Goal: Check status: Check status

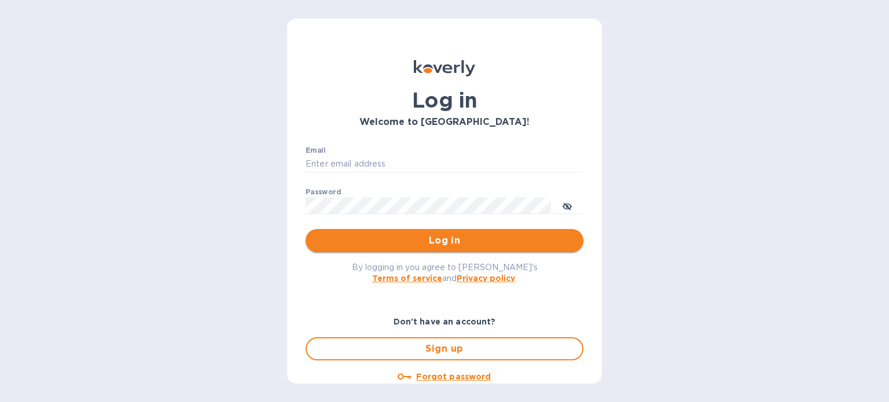
type input "[PERSON_NAME][EMAIL_ADDRESS][DOMAIN_NAME]"
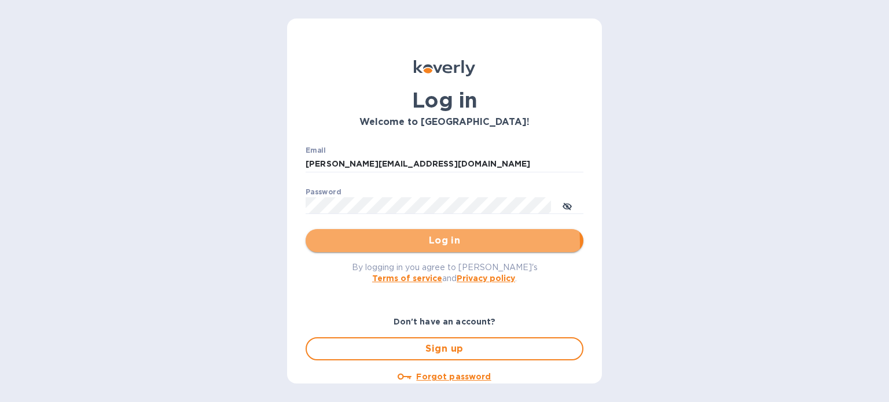
click at [442, 243] on span "Log in" at bounding box center [444, 241] width 259 height 14
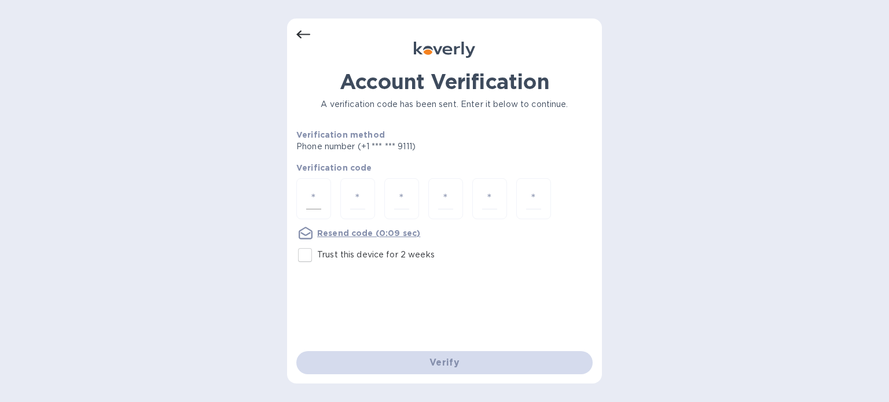
click at [326, 193] on div at bounding box center [313, 198] width 35 height 41
type input "7"
type input "3"
type input "0"
type input "2"
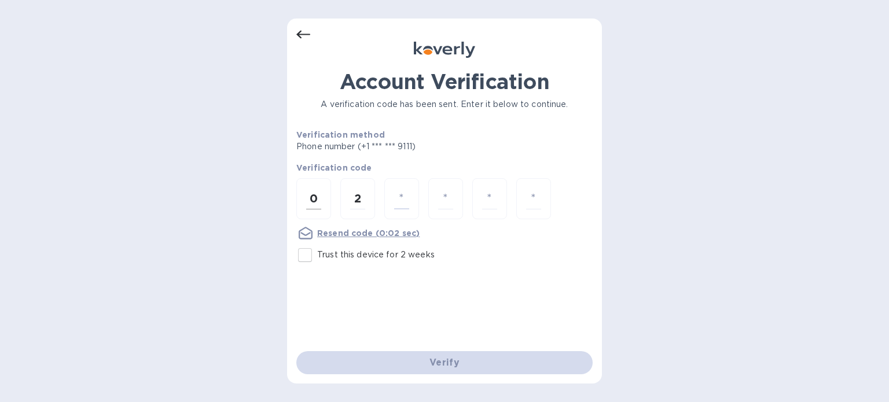
type input "4"
type input "2"
type input "7"
type input "0"
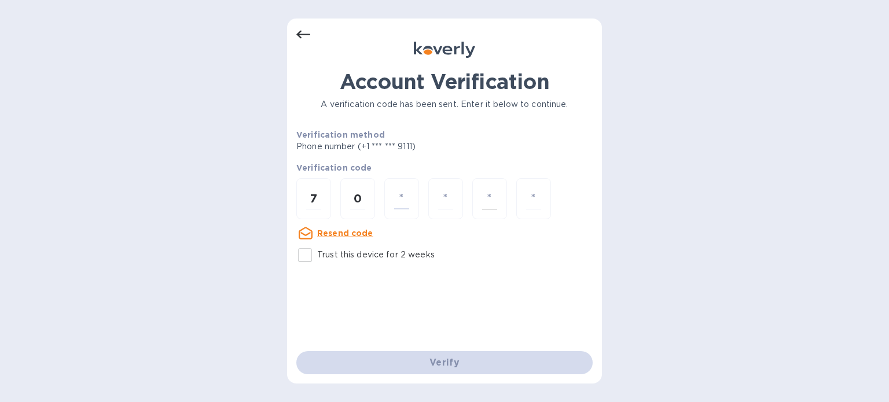
type input "2"
type input "4"
type input "2"
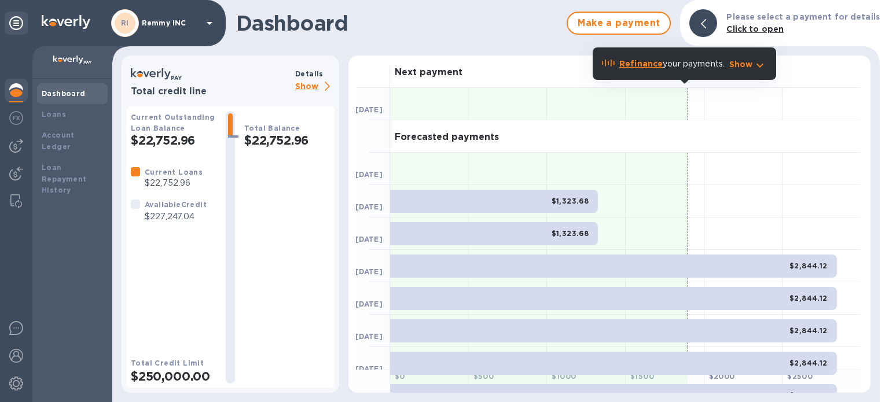
click at [318, 85] on p "Show" at bounding box center [314, 87] width 39 height 14
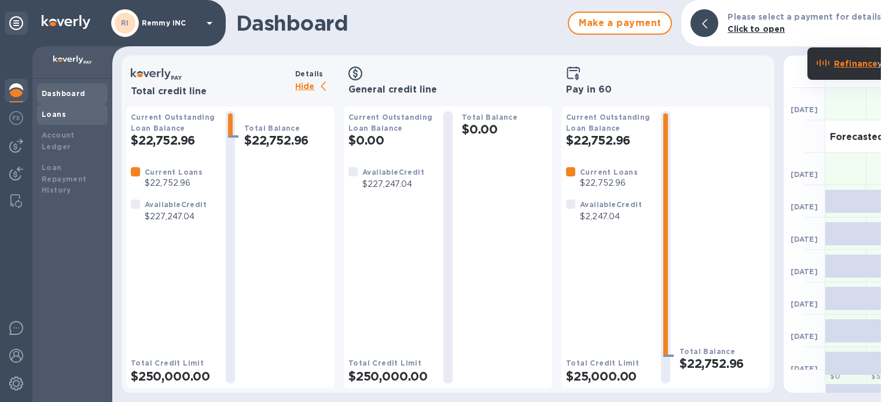
click at [74, 110] on div "Loans" at bounding box center [72, 115] width 61 height 12
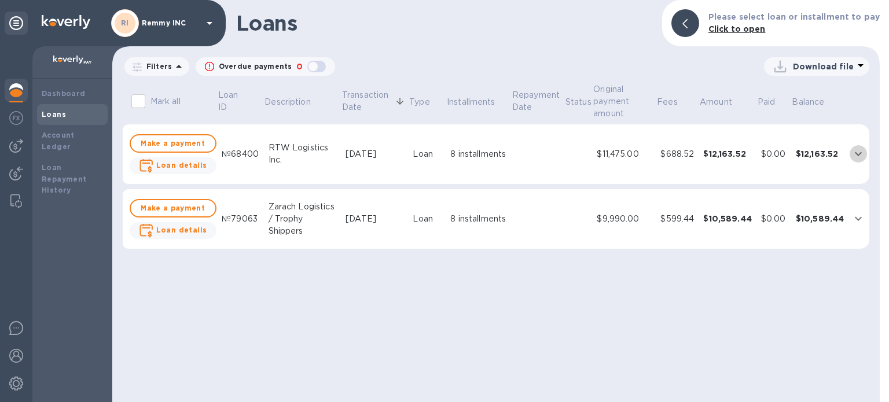
click at [853, 152] on icon "expand row" at bounding box center [858, 154] width 14 height 14
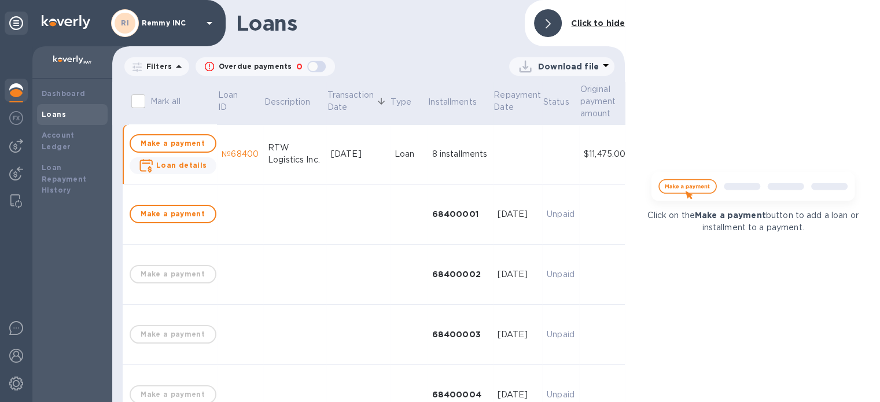
click at [550, 16] on div at bounding box center [548, 23] width 28 height 28
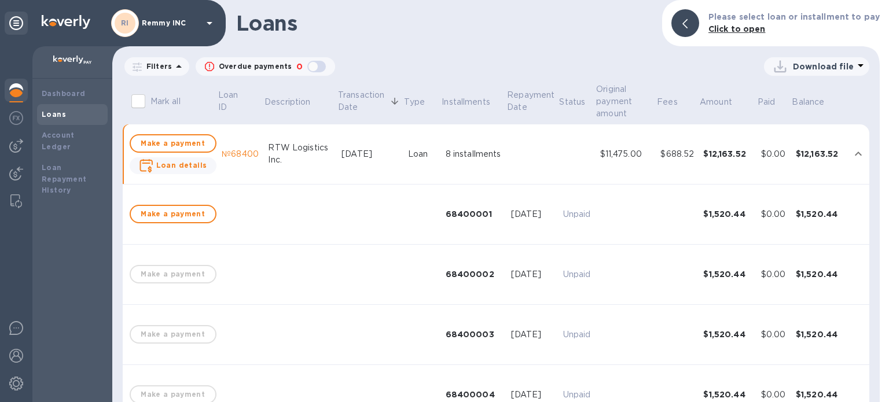
click at [856, 152] on icon "expand row" at bounding box center [858, 154] width 14 height 14
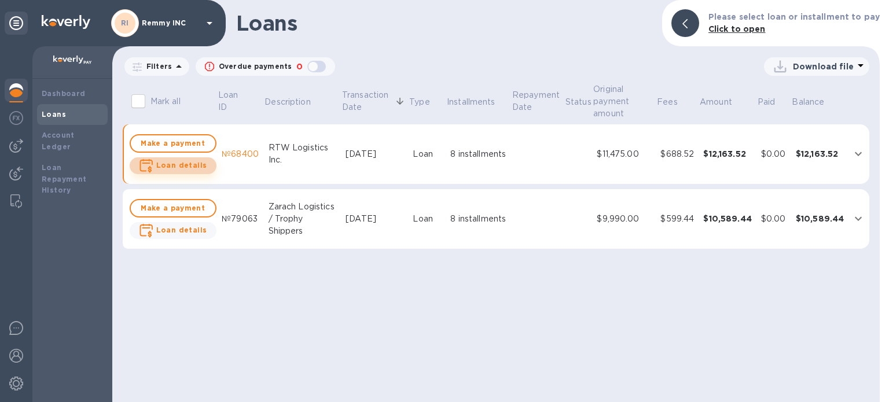
click at [195, 165] on b "Loan details" at bounding box center [181, 165] width 51 height 9
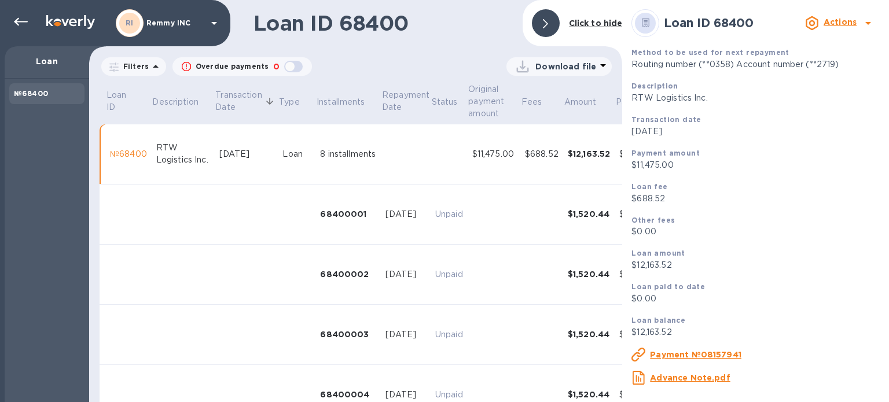
click at [552, 10] on div at bounding box center [546, 23] width 28 height 28
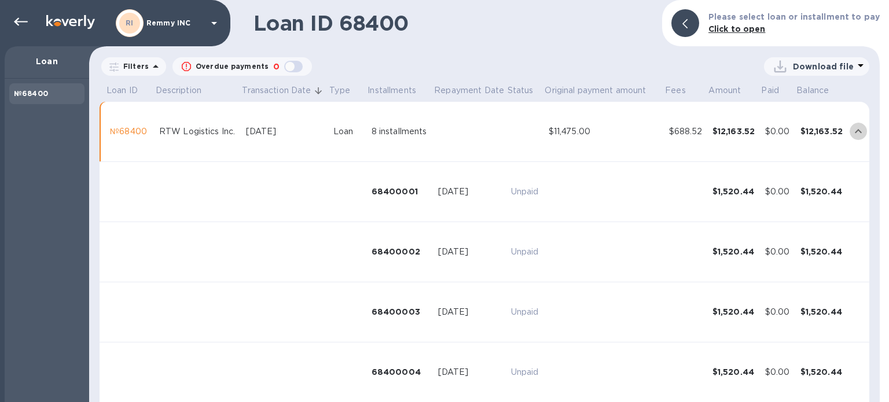
click at [852, 127] on icon "expand row" at bounding box center [858, 131] width 14 height 14
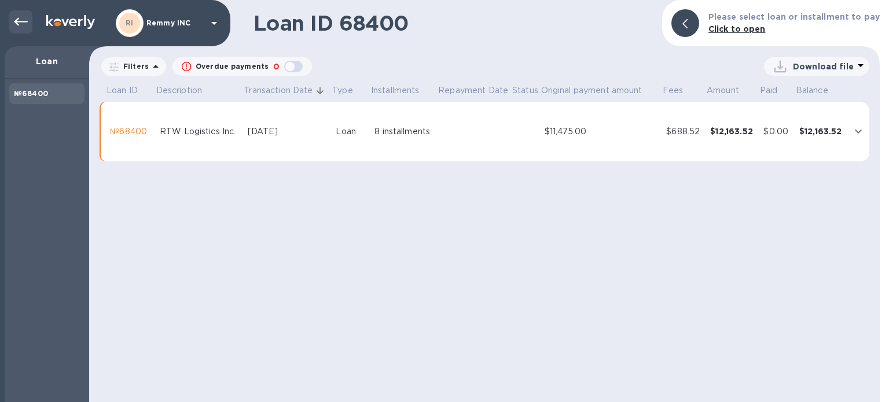
click at [23, 17] on icon at bounding box center [21, 22] width 14 height 14
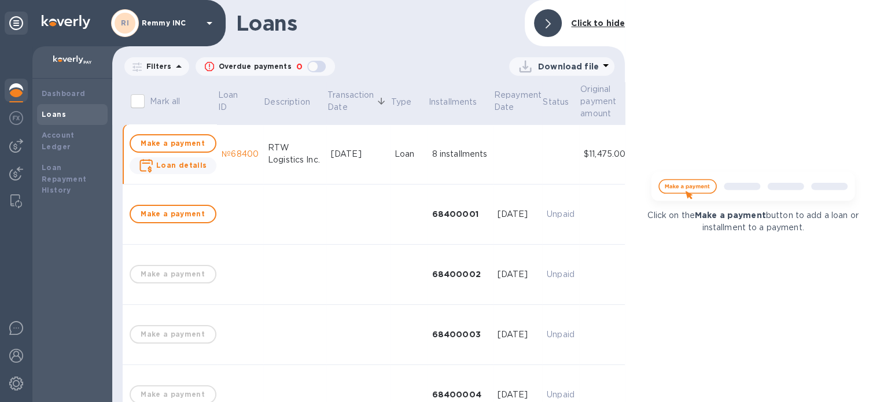
click at [64, 112] on div "Loans" at bounding box center [72, 115] width 61 height 12
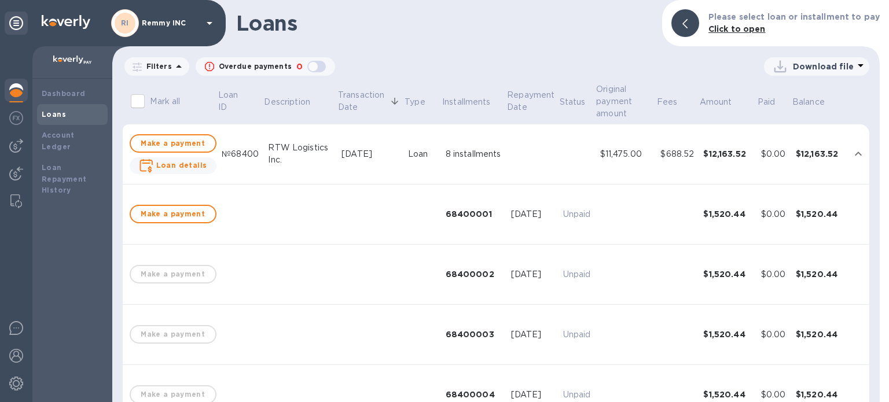
click at [52, 110] on b "Loans" at bounding box center [54, 114] width 24 height 9
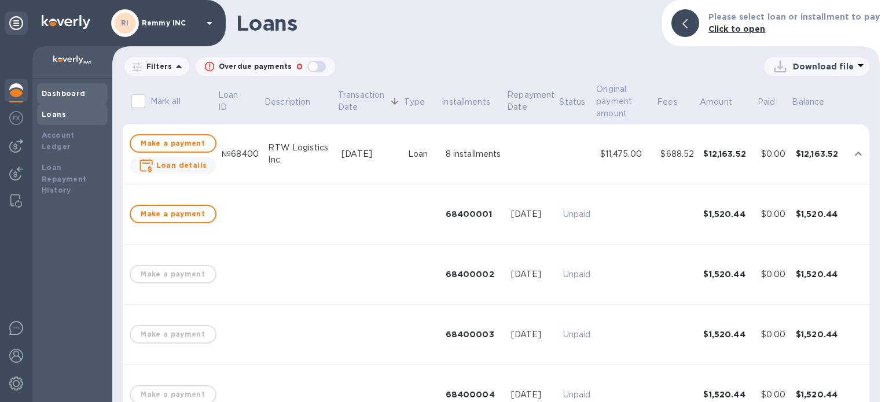
click at [58, 90] on b "Dashboard" at bounding box center [64, 93] width 44 height 9
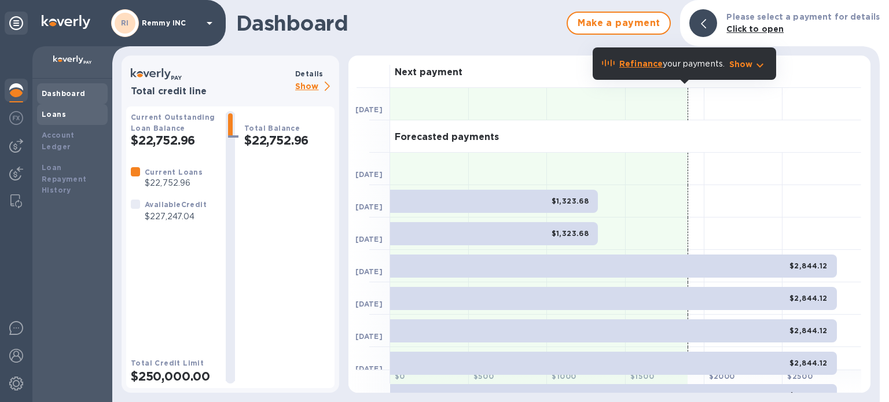
click at [58, 116] on b "Loans" at bounding box center [54, 114] width 24 height 9
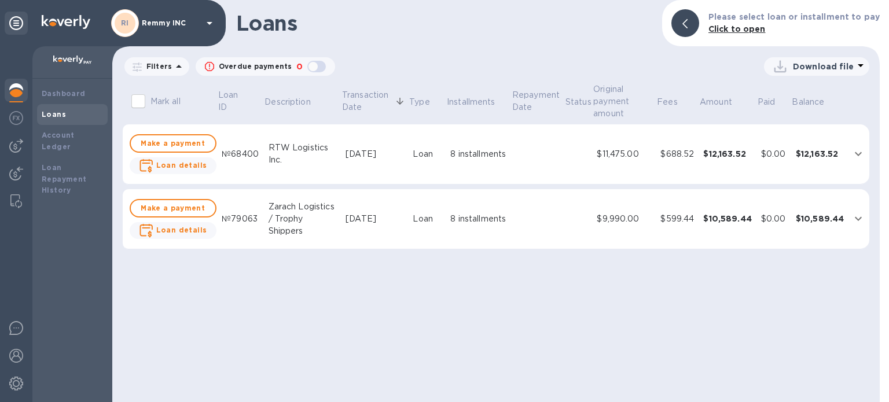
click at [843, 154] on td "$12,163.52" at bounding box center [820, 154] width 58 height 60
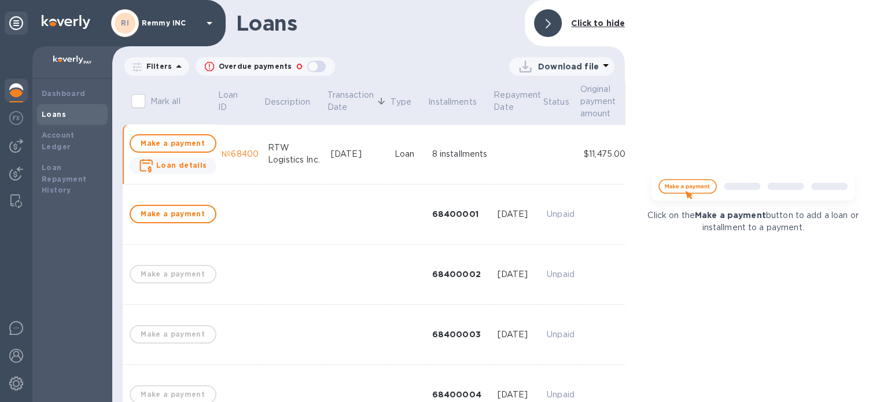
click at [550, 26] on icon at bounding box center [548, 23] width 5 height 9
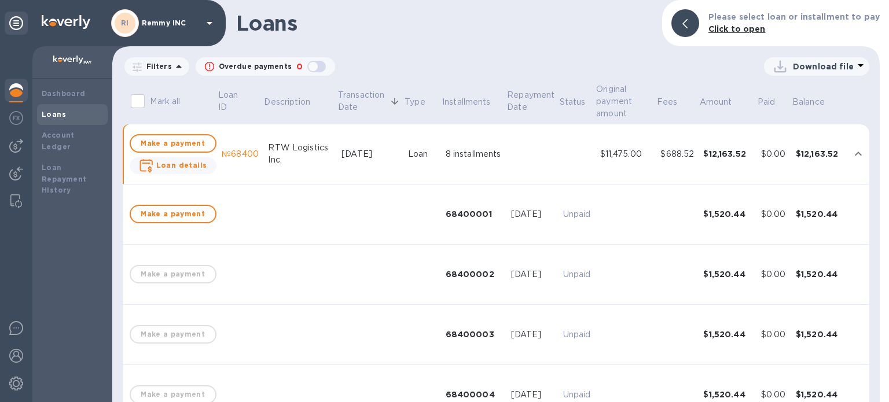
click at [854, 156] on icon "expand row" at bounding box center [857, 154] width 7 height 4
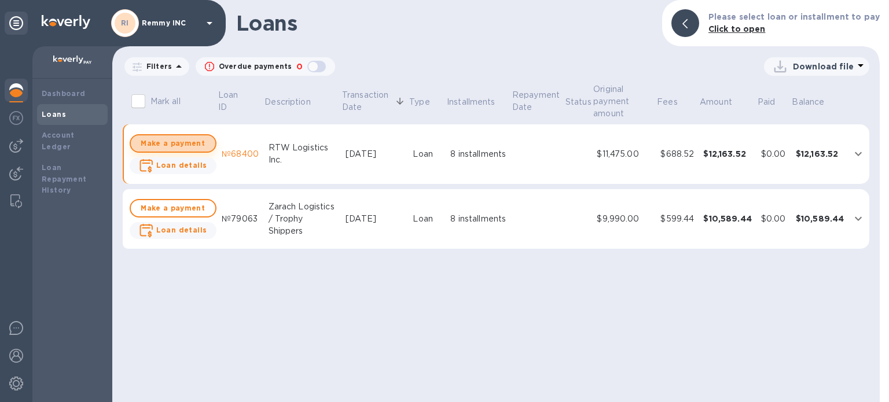
click at [178, 136] on button "Make a payment" at bounding box center [173, 143] width 87 height 19
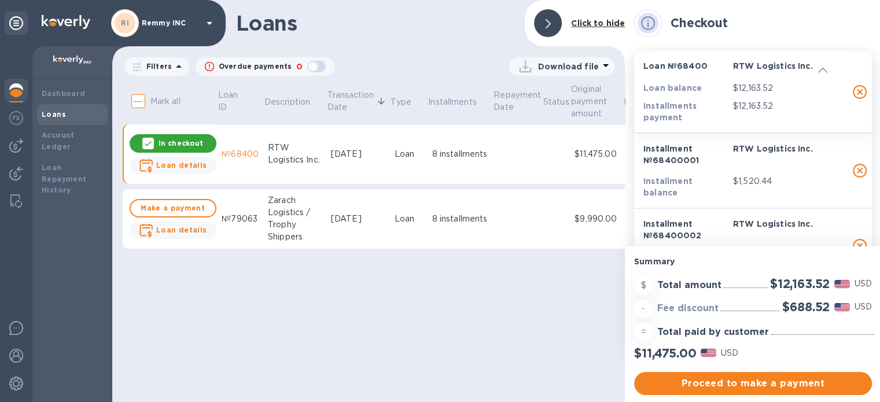
click at [551, 30] on div at bounding box center [548, 23] width 28 height 28
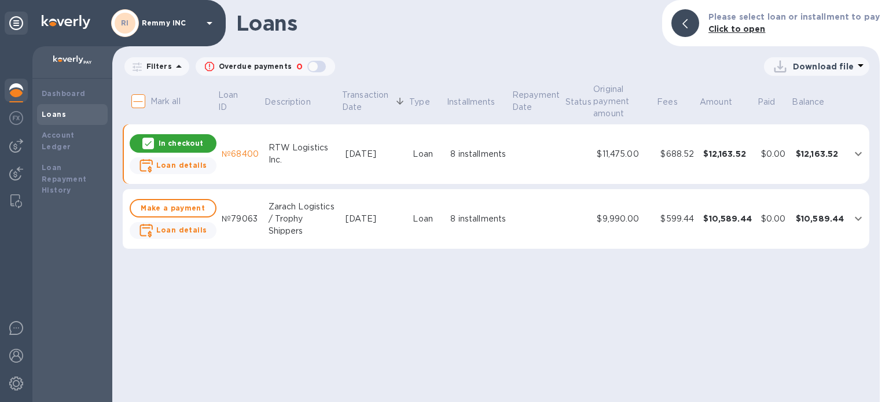
click at [854, 154] on icon "expand row" at bounding box center [858, 154] width 14 height 14
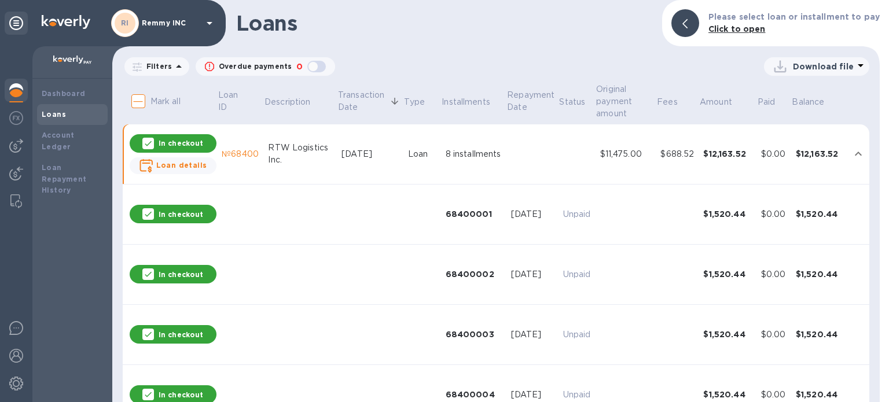
click at [149, 143] on icon at bounding box center [147, 143] width 9 height 9
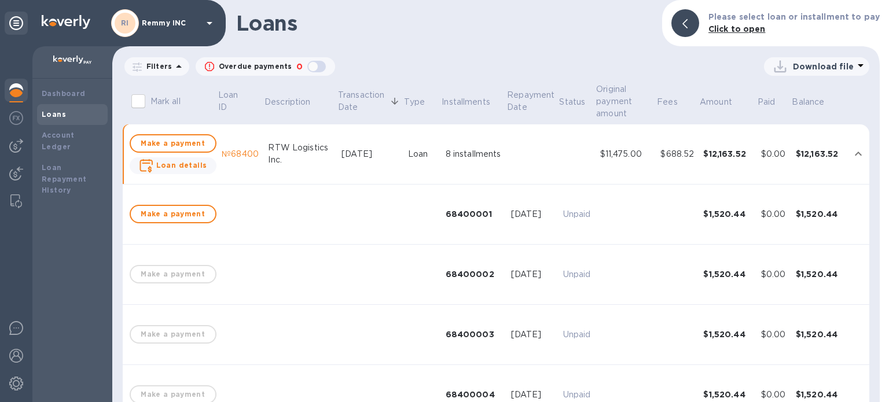
click at [231, 153] on div "№68400" at bounding box center [240, 154] width 37 height 12
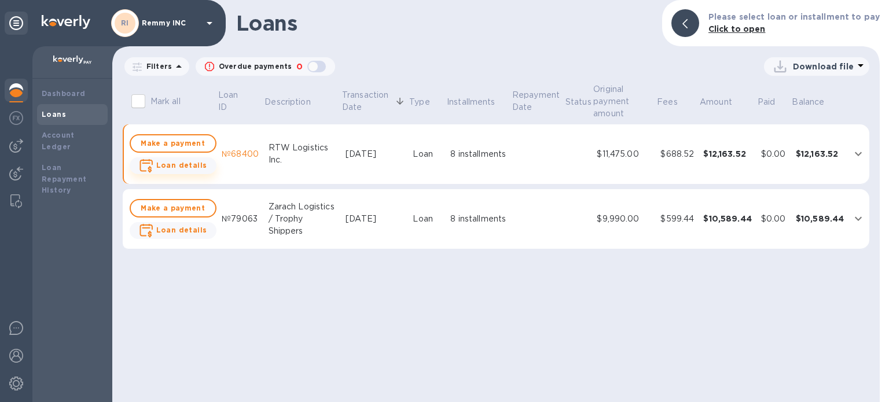
click at [165, 162] on b "Loan details" at bounding box center [181, 165] width 51 height 9
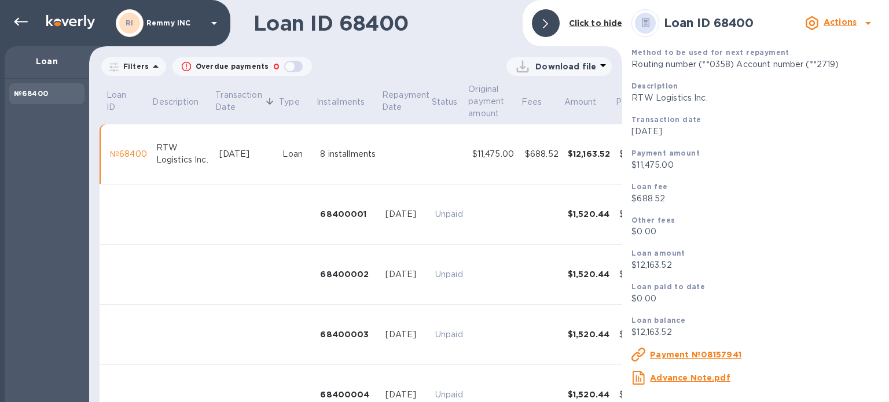
click at [861, 25] on icon at bounding box center [868, 23] width 14 height 14
click at [771, 192] on div at bounding box center [444, 201] width 889 height 402
click at [684, 355] on u "Payment №08157941" at bounding box center [695, 354] width 91 height 9
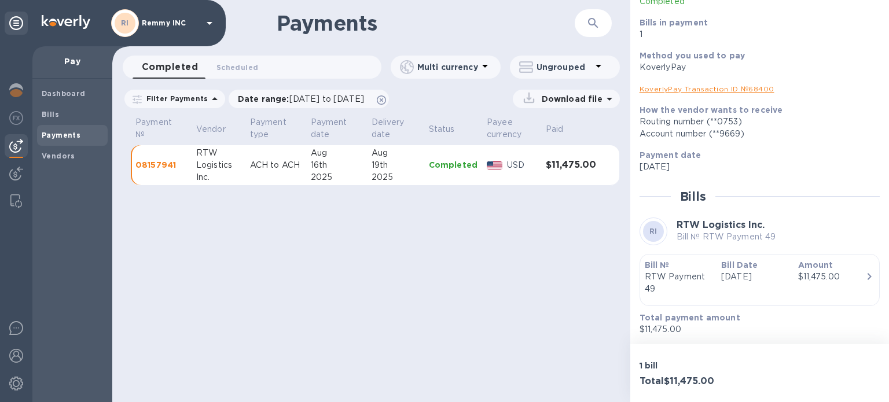
scroll to position [101, 0]
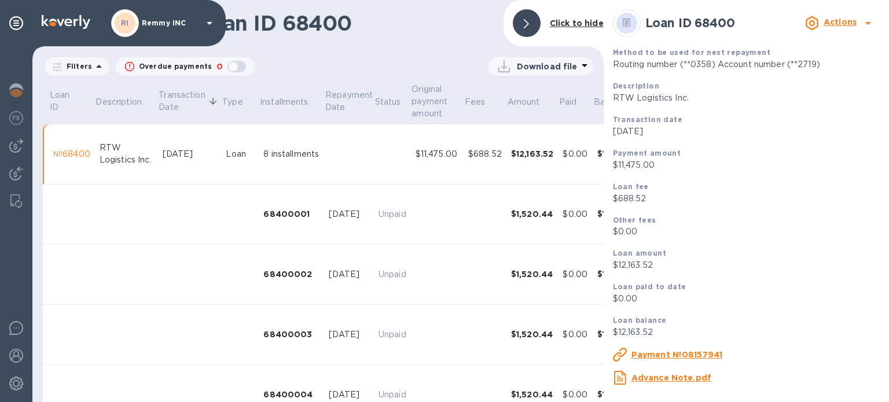
click at [649, 382] on u "Advance Note.pdf" at bounding box center [671, 377] width 80 height 9
click at [533, 23] on div at bounding box center [527, 23] width 28 height 28
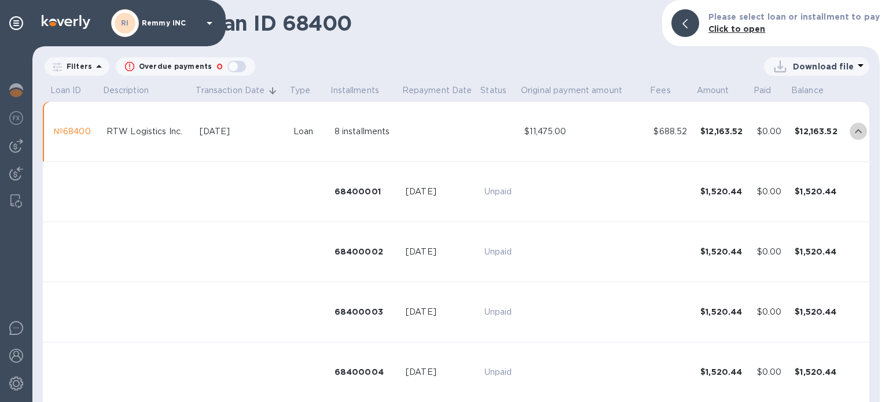
click at [851, 130] on icon "expand row" at bounding box center [858, 131] width 14 height 14
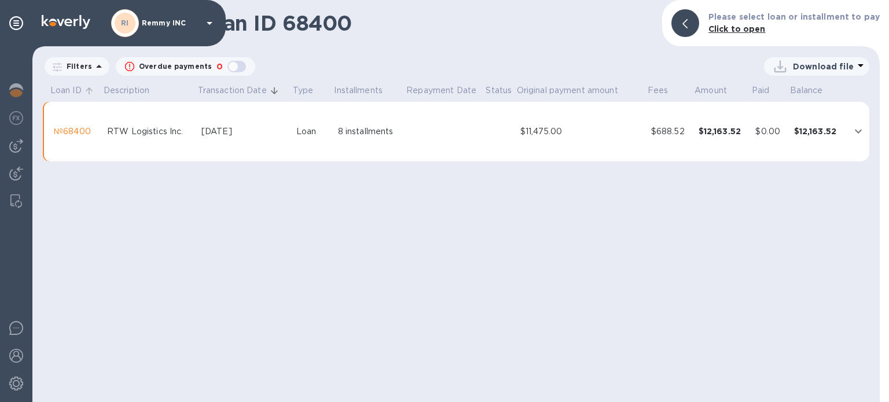
click at [70, 94] on p "Loan ID" at bounding box center [65, 90] width 31 height 12
click at [137, 90] on p "Description" at bounding box center [127, 90] width 46 height 12
click at [17, 88] on img at bounding box center [16, 90] width 14 height 14
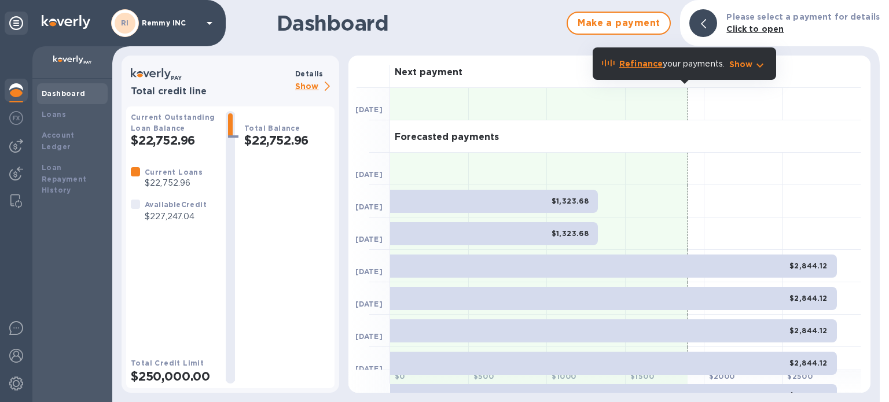
click at [746, 64] on p "Show" at bounding box center [741, 64] width 24 height 12
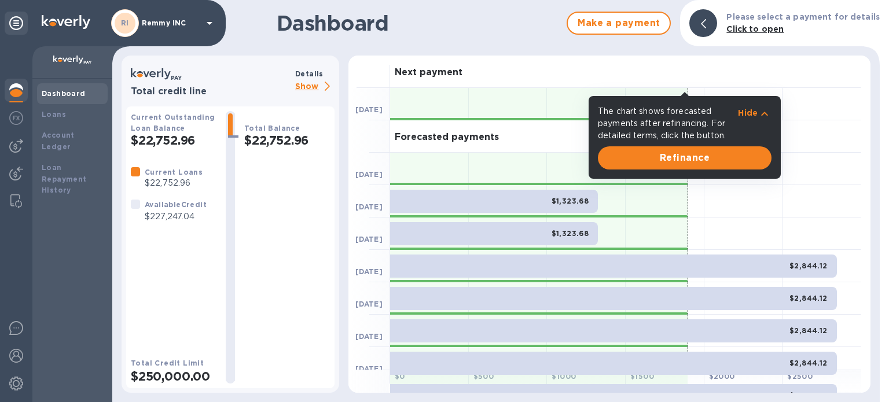
click at [757, 117] on p "Hide" at bounding box center [748, 113] width 20 height 12
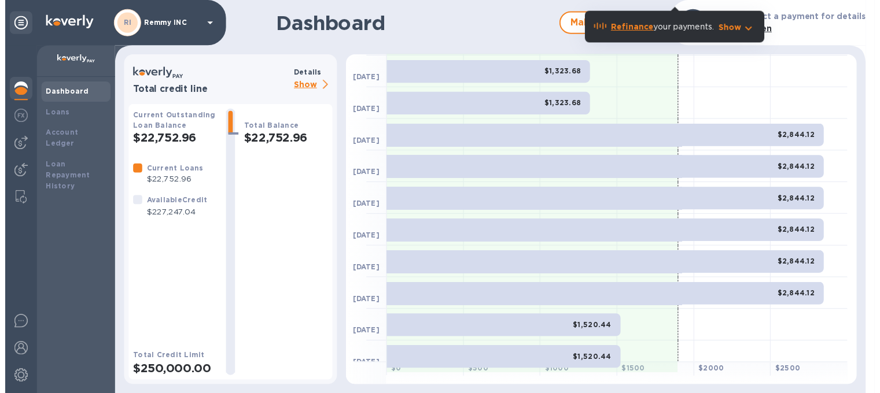
scroll to position [139, 0]
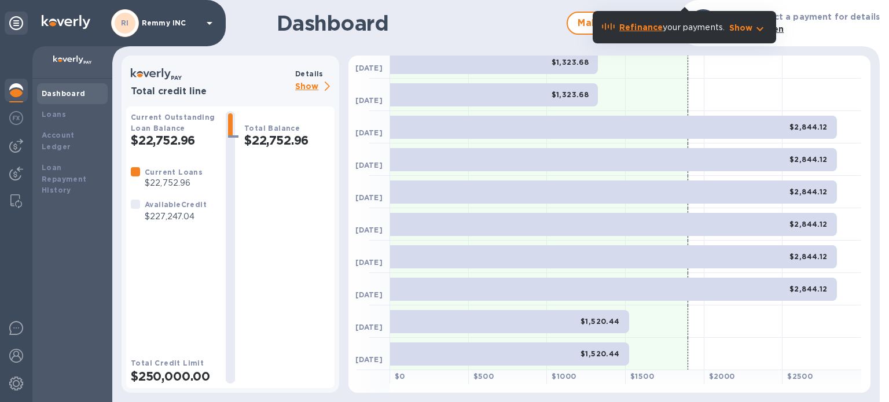
click at [317, 86] on p "Show" at bounding box center [314, 87] width 39 height 14
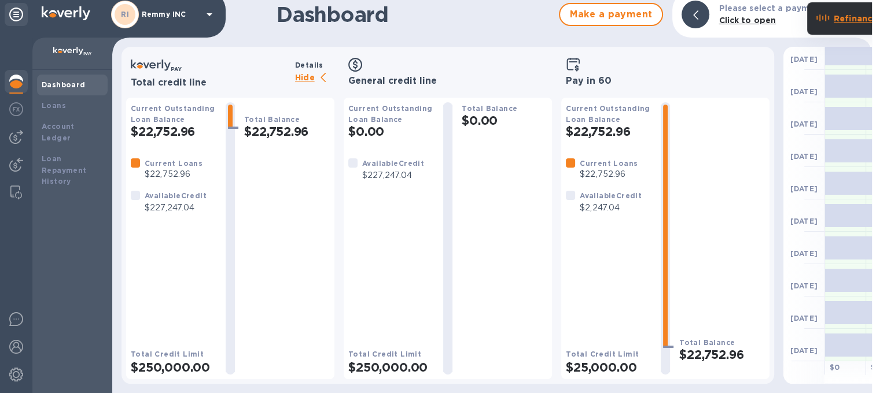
scroll to position [17, 0]
click at [60, 153] on div "Loan Repayment History" at bounding box center [72, 170] width 61 height 35
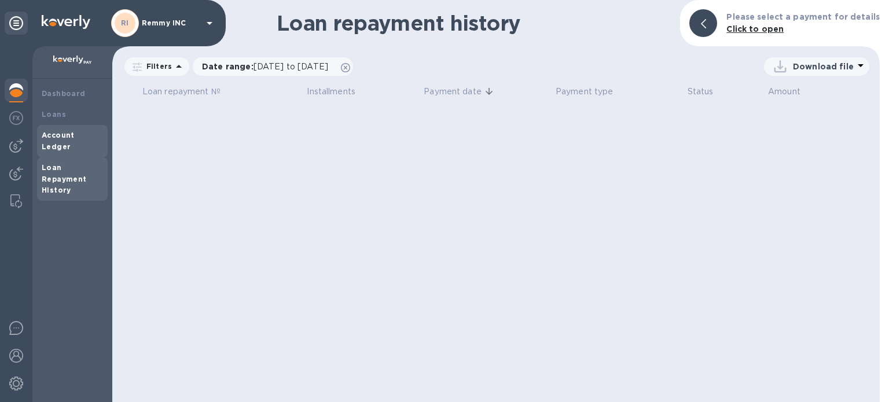
click at [67, 137] on b "Account Ledger" at bounding box center [58, 141] width 33 height 20
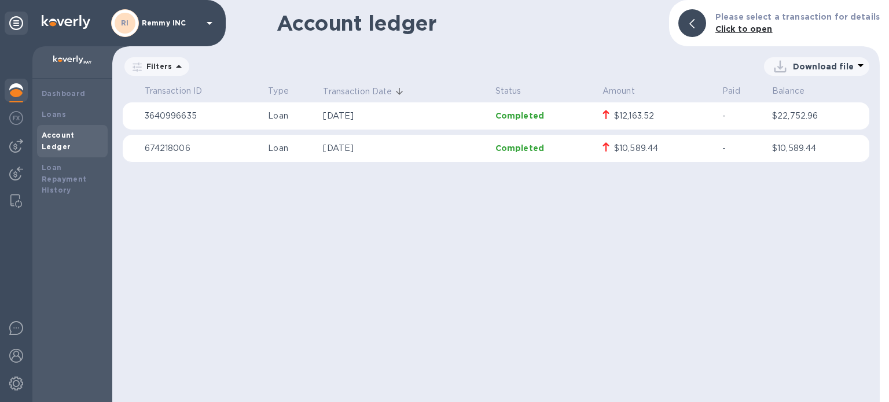
click at [677, 120] on div "$12,163.52" at bounding box center [657, 116] width 110 height 13
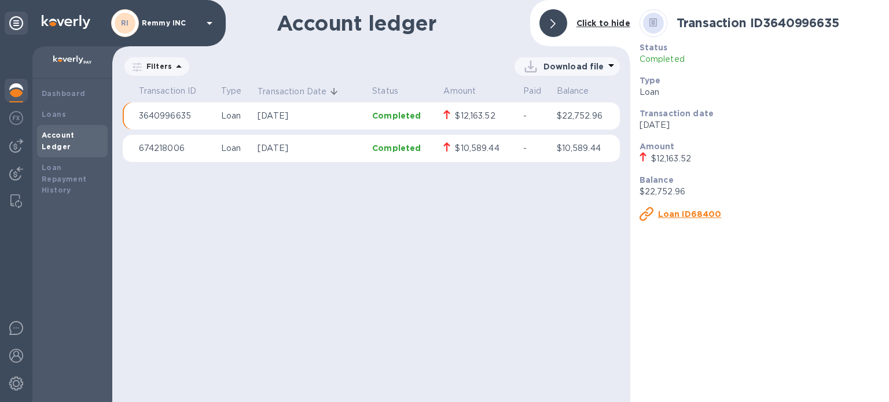
click at [688, 210] on u "Loan ID68400" at bounding box center [690, 213] width 64 height 9
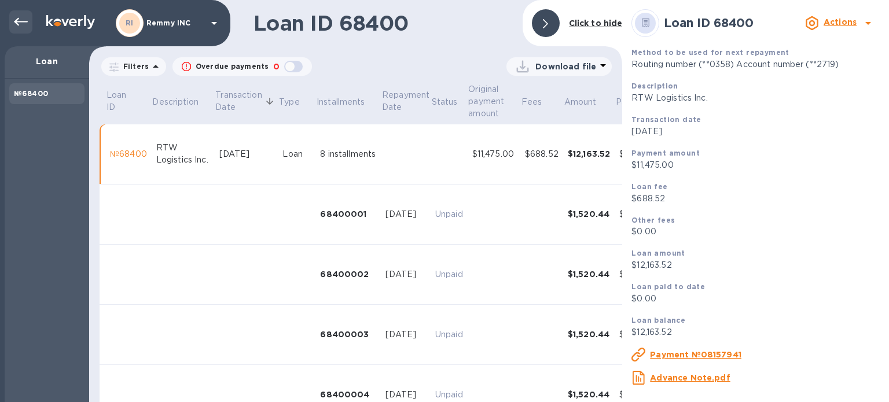
click at [12, 20] on div at bounding box center [20, 21] width 23 height 23
click at [20, 21] on icon at bounding box center [21, 22] width 14 height 8
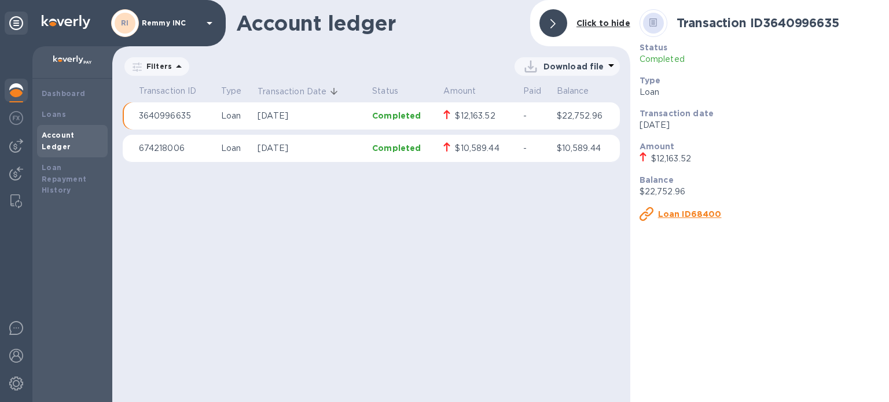
click at [186, 150] on p "674218006" at bounding box center [175, 148] width 73 height 12
click at [391, 150] on p "Completed" at bounding box center [403, 148] width 62 height 12
click at [51, 134] on b "Account Ledger" at bounding box center [58, 141] width 33 height 20
click at [551, 23] on icon at bounding box center [552, 23] width 5 height 9
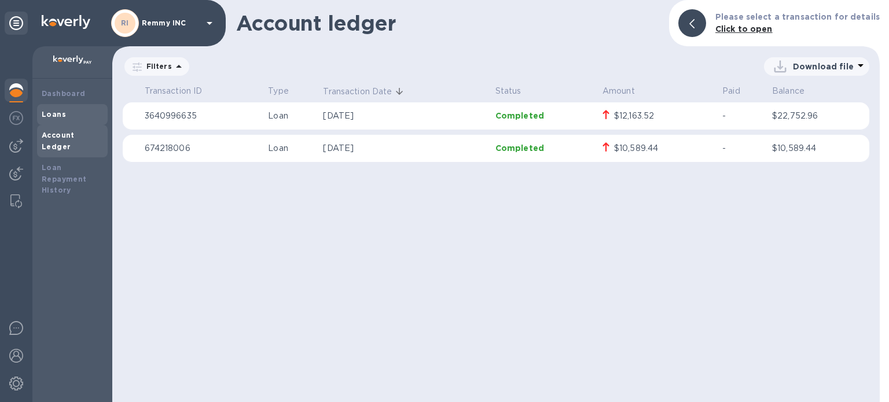
click at [68, 117] on div "Loans" at bounding box center [72, 115] width 61 height 12
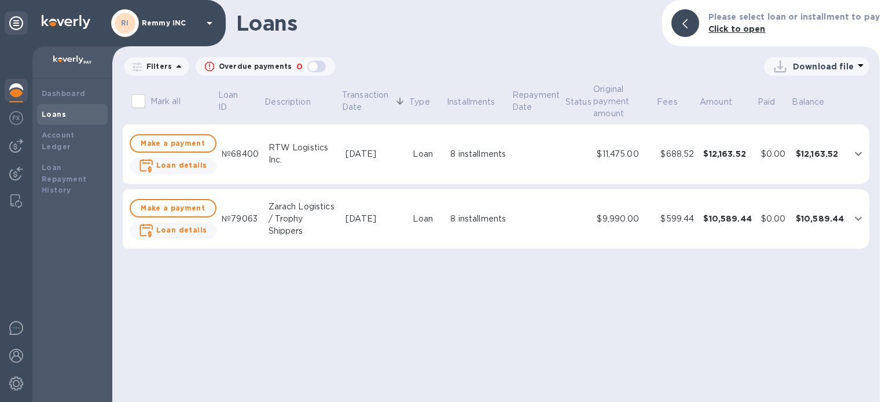
click at [849, 217] on button "expand row" at bounding box center [857, 218] width 17 height 17
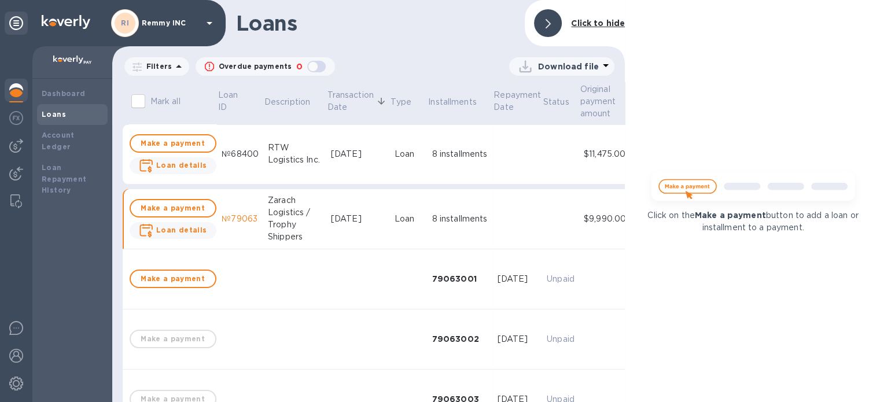
click at [552, 20] on div at bounding box center [548, 23] width 28 height 28
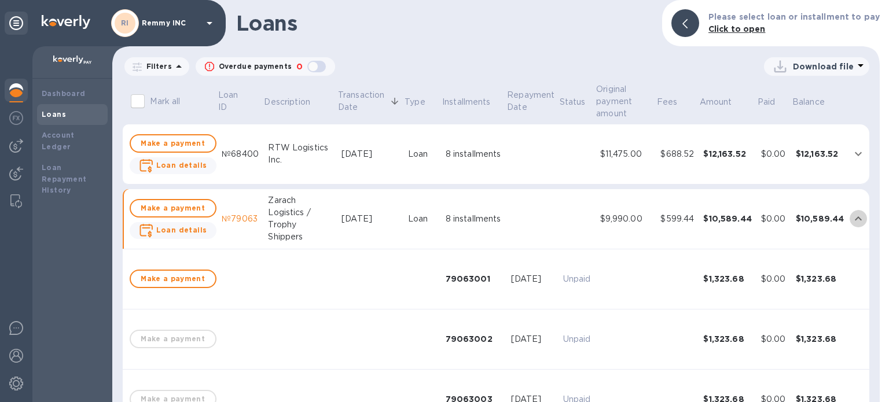
click at [855, 213] on icon "expand row" at bounding box center [858, 219] width 14 height 14
